Goal: Purchase product/service

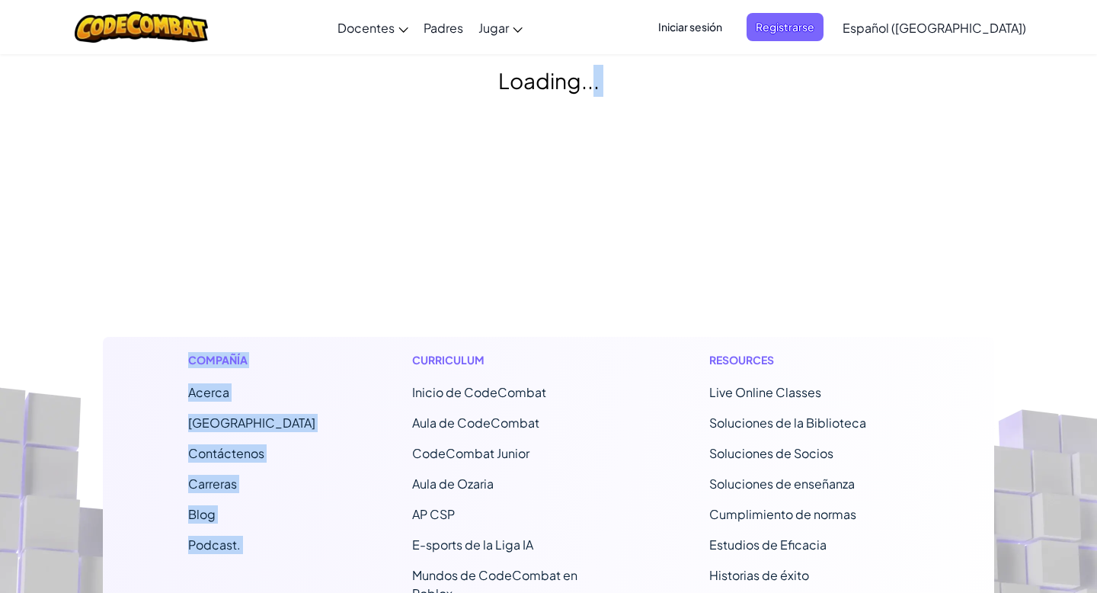
drag, startPoint x: 488, startPoint y: 83, endPoint x: 622, endPoint y: 149, distance: 149.6
click at [622, 149] on div "[MEDICAL_DATA] la navigación Docentes Crear Cuenta Gratis Soluciones para Escue…" at bounding box center [548, 476] width 1097 height 952
click at [622, 149] on footer "Compañía Acerca Centro de Ayuda Contáctenos Carreras Blog Podcast. Curriculum I…" at bounding box center [548, 529] width 1097 height 843
